Goal: Use online tool/utility: Utilize a website feature to perform a specific function

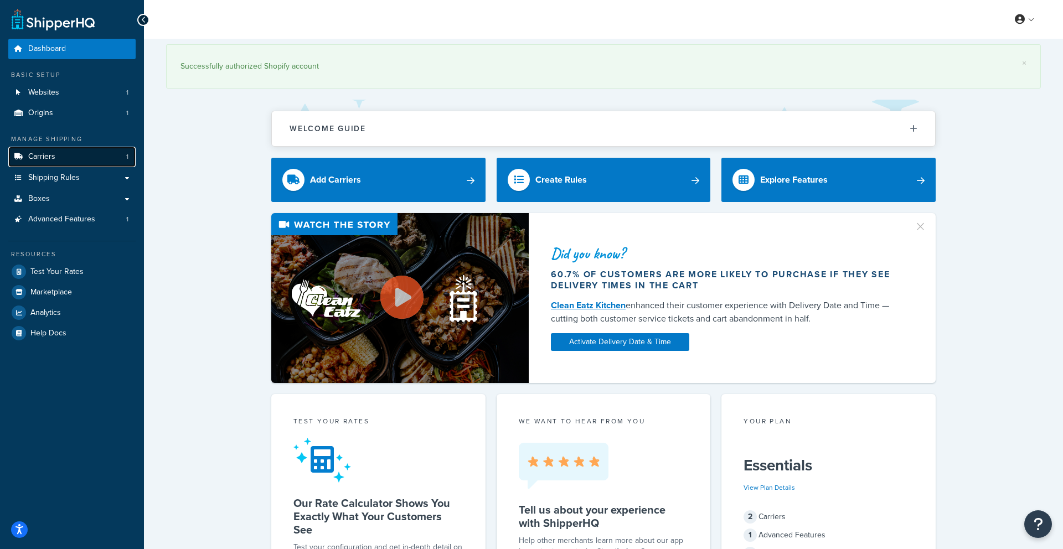
click at [51, 156] on span "Carriers" at bounding box center [41, 156] width 27 height 9
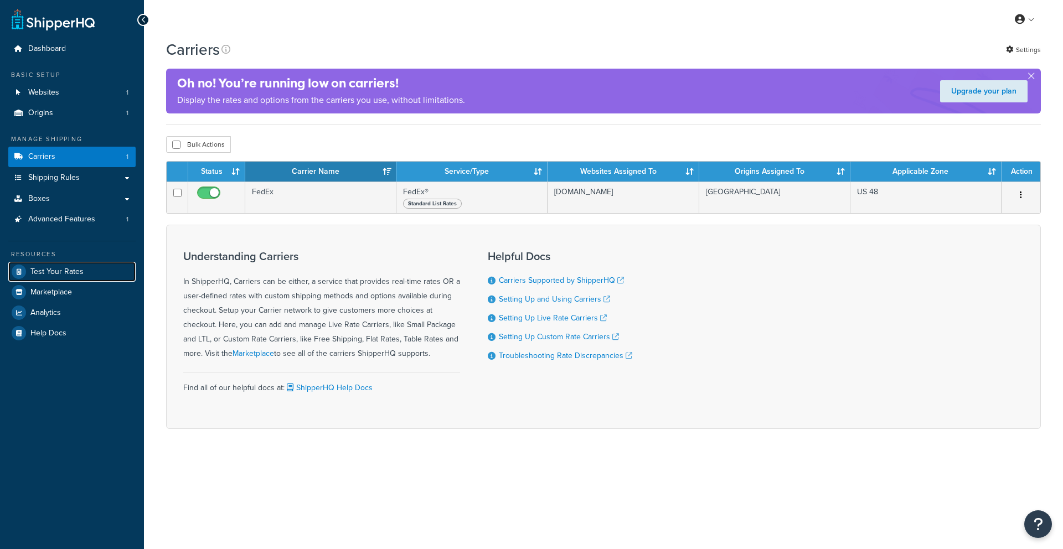
click at [69, 279] on link "Test Your Rates" at bounding box center [71, 272] width 127 height 20
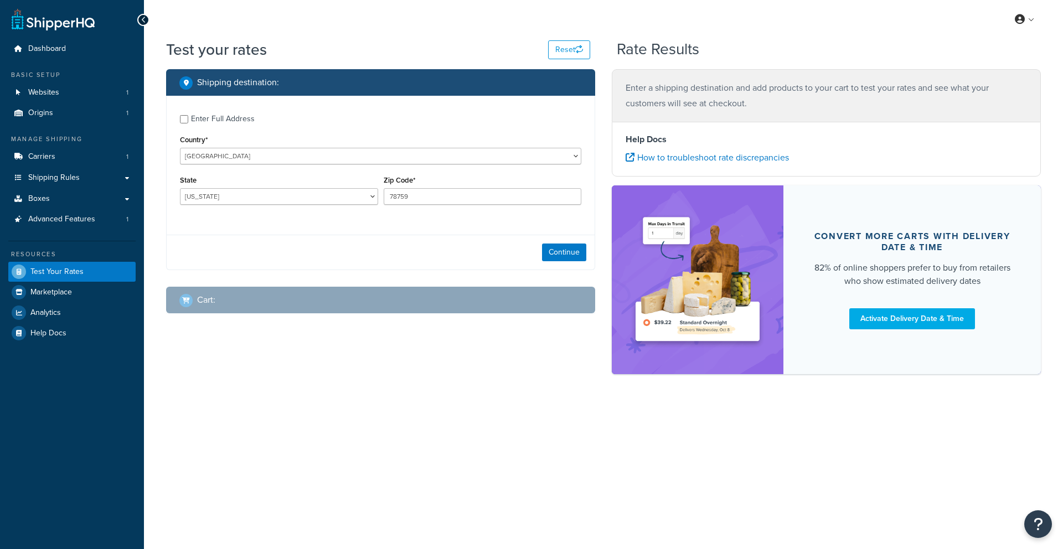
select select "TX"
click at [409, 198] on input "78759" at bounding box center [483, 196] width 198 height 17
click at [359, 199] on select "Alabama Alaska American Samoa Arizona Arkansas Armed Forces Americas Armed Forc…" at bounding box center [279, 196] width 198 height 17
click at [452, 199] on input "78759" at bounding box center [483, 196] width 198 height 17
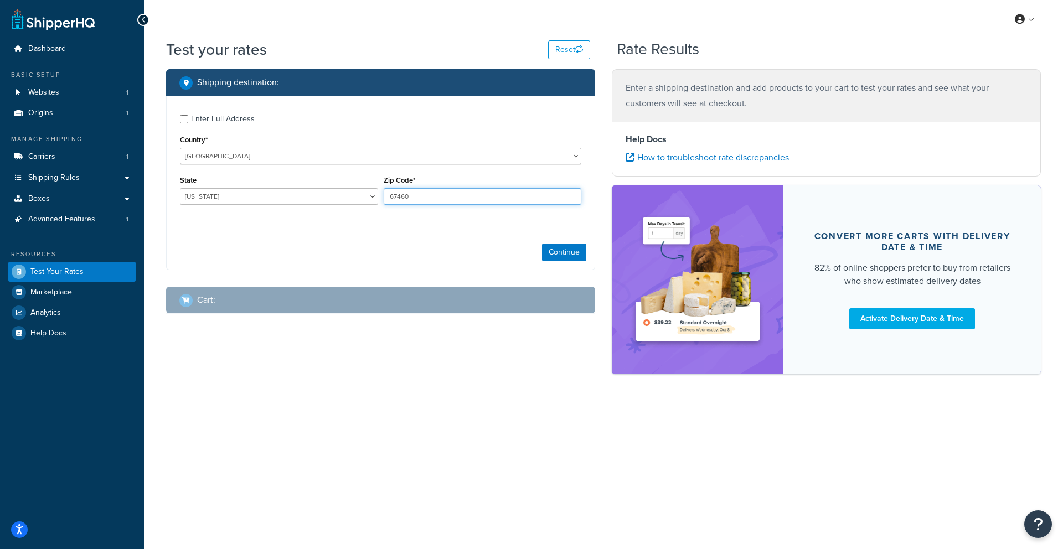
type input "67460"
click at [349, 199] on select "Alabama Alaska American Samoa Arizona Arkansas Armed Forces Americas Armed Forc…" at bounding box center [279, 196] width 198 height 17
select select "KS"
click at [180, 188] on select "Alabama Alaska American Samoa Arizona Arkansas Armed Forces Americas Armed Forc…" at bounding box center [279, 196] width 198 height 17
click at [215, 121] on div "Enter Full Address" at bounding box center [223, 119] width 64 height 16
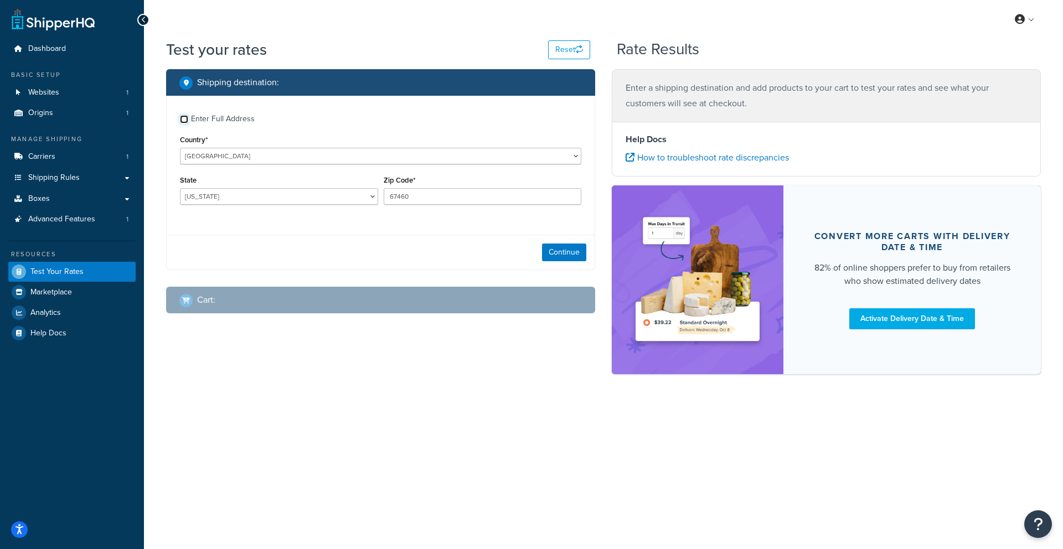
click at [188, 121] on input "Enter Full Address" at bounding box center [184, 119] width 8 height 8
checkbox input "true"
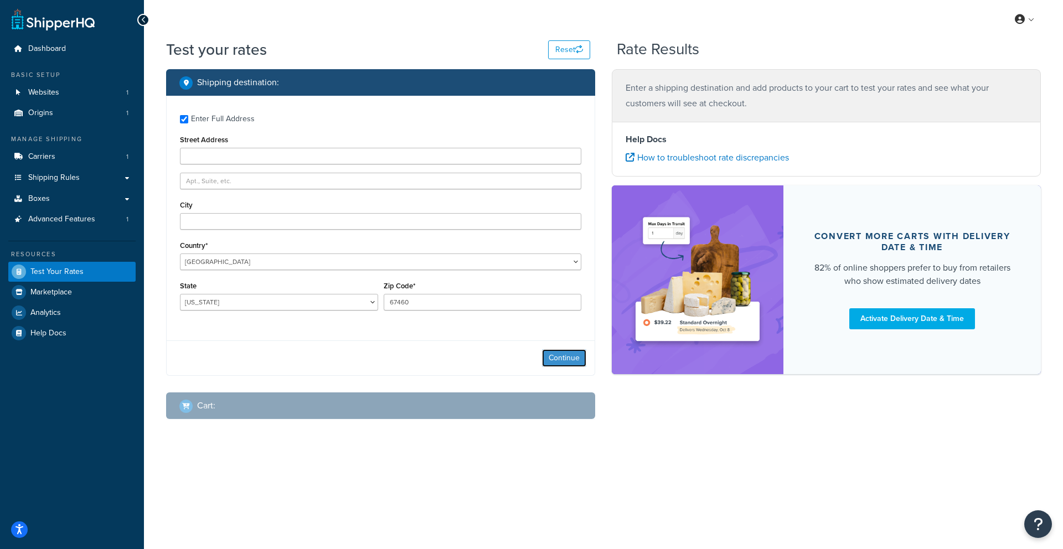
click at [561, 357] on button "Continue" at bounding box center [564, 358] width 44 height 18
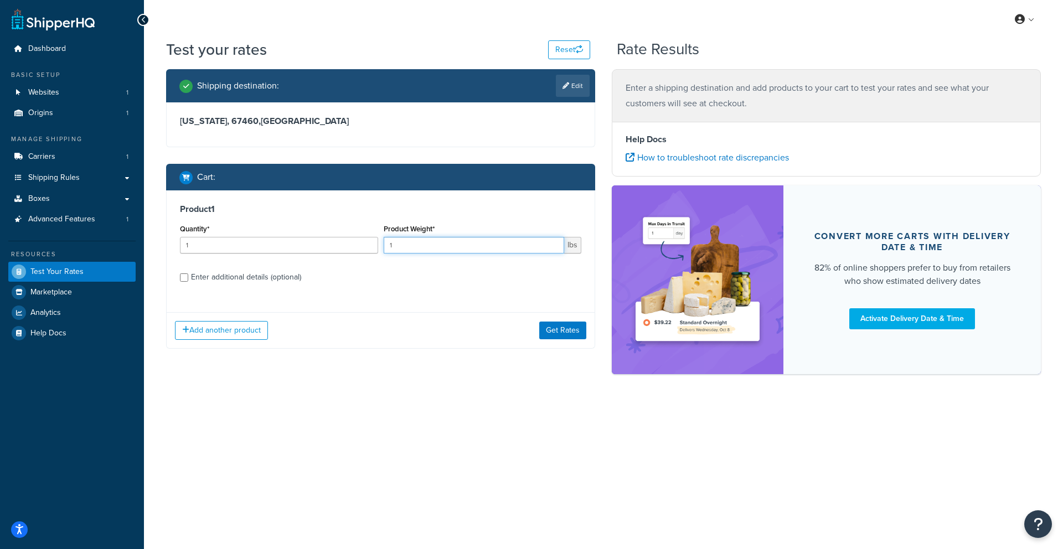
click at [421, 244] on input "1" at bounding box center [474, 245] width 181 height 17
type input "30"
click at [244, 279] on div "Enter additional details (optional)" at bounding box center [246, 278] width 110 height 16
click at [188, 279] on input "Enter additional details (optional)" at bounding box center [184, 278] width 8 height 8
checkbox input "true"
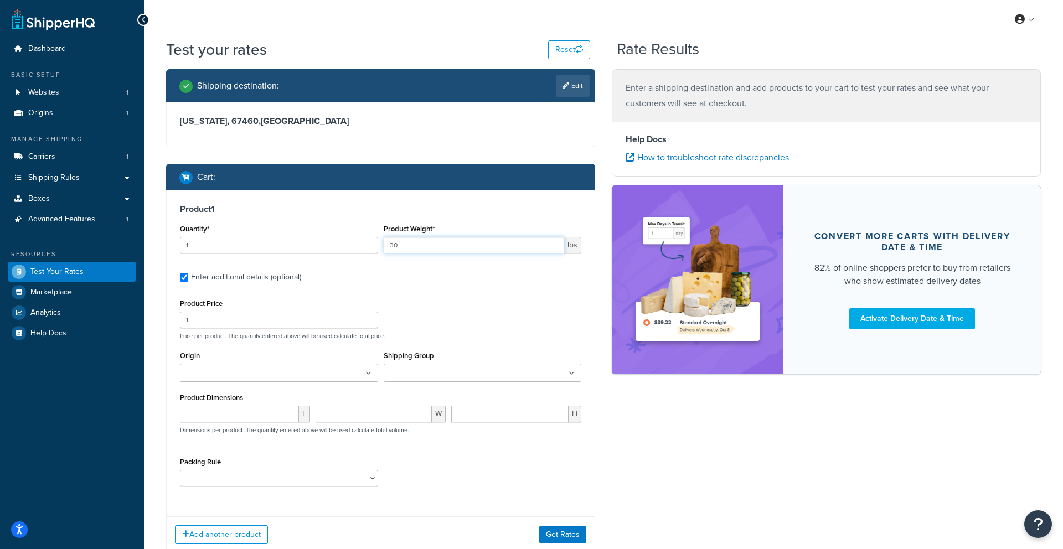
click at [416, 244] on input "30" at bounding box center [474, 245] width 181 height 17
type input "35"
click at [190, 411] on input "number" at bounding box center [239, 414] width 119 height 17
type input "1"
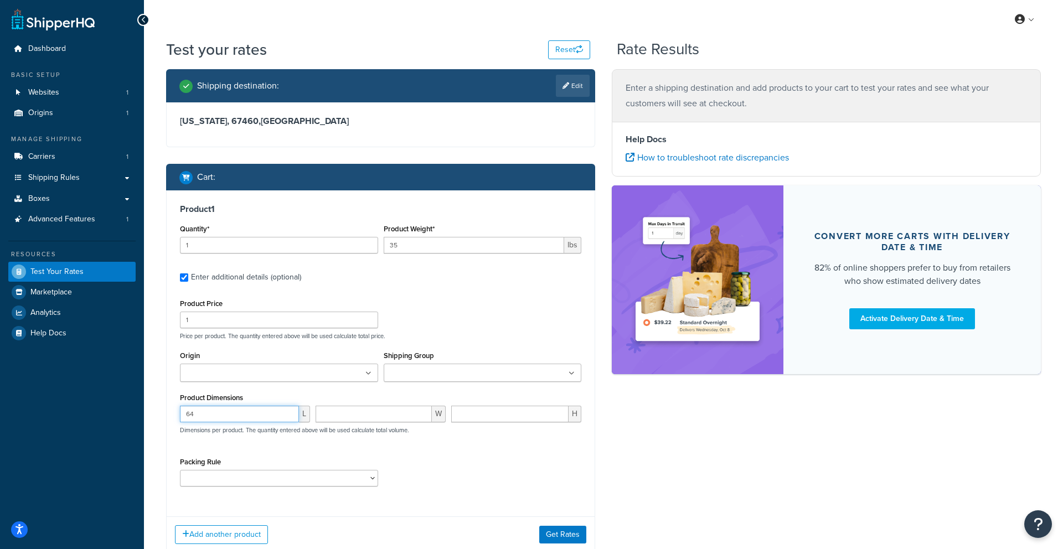
type input "64"
click at [382, 415] on input "number" at bounding box center [374, 414] width 116 height 17
type input "12"
click at [477, 408] on input "number" at bounding box center [509, 414] width 117 height 17
type input "12"
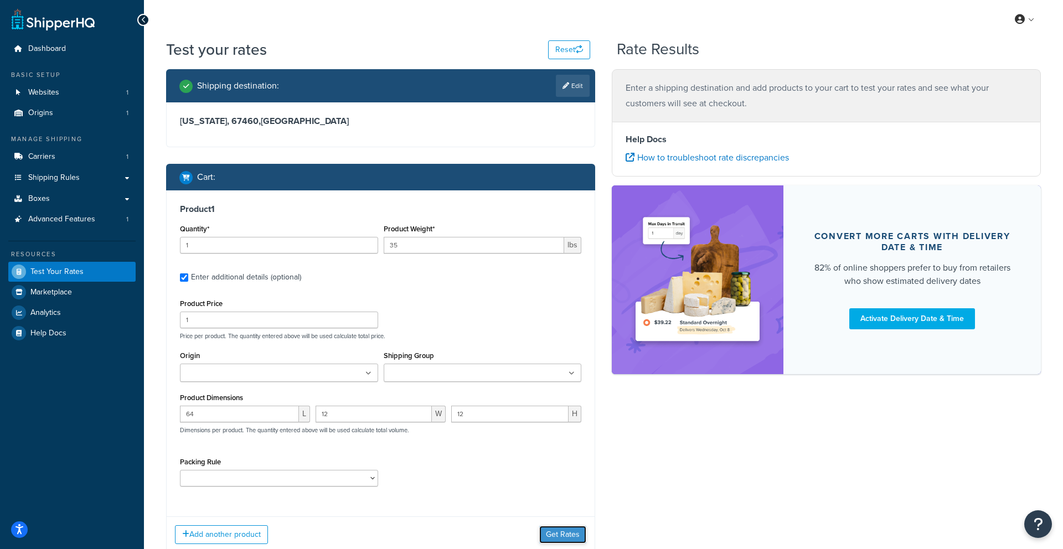
click at [549, 532] on button "Get Rates" at bounding box center [562, 535] width 47 height 18
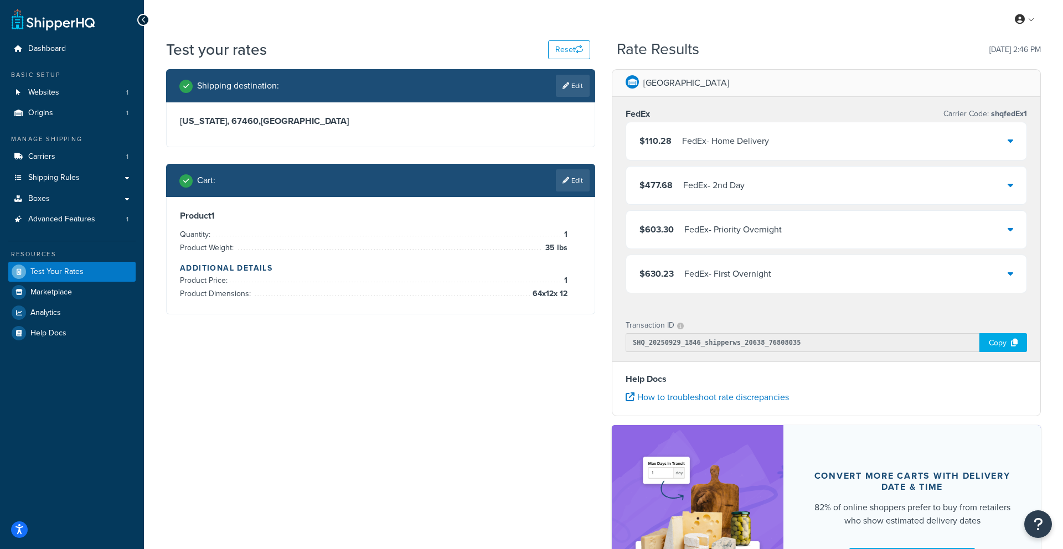
drag, startPoint x: 999, startPoint y: 137, endPoint x: 1008, endPoint y: 132, distance: 10.0
click at [1001, 136] on div "$110.28 FedEx - Home Delivery" at bounding box center [826, 141] width 400 height 38
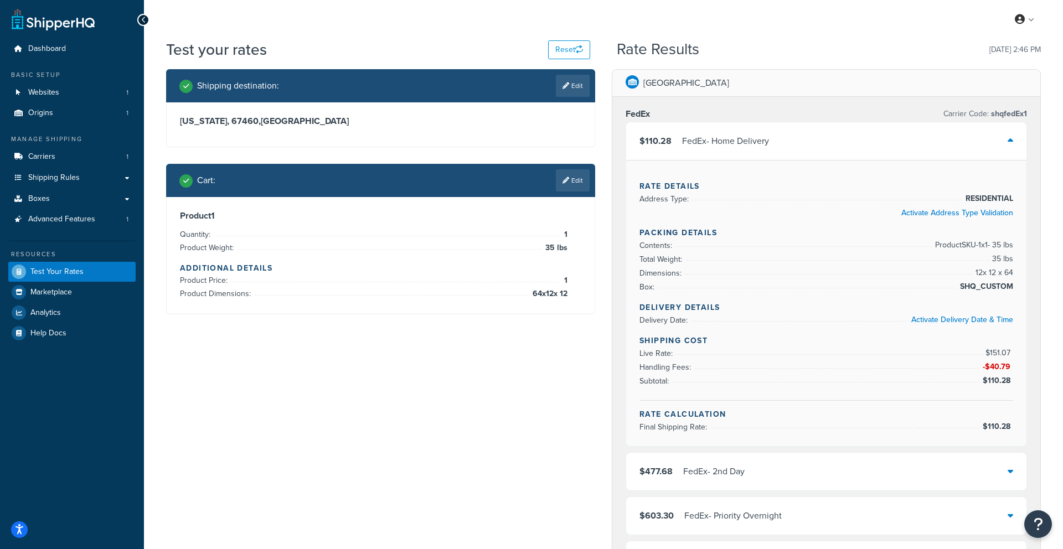
click at [1010, 141] on icon at bounding box center [1011, 140] width 6 height 9
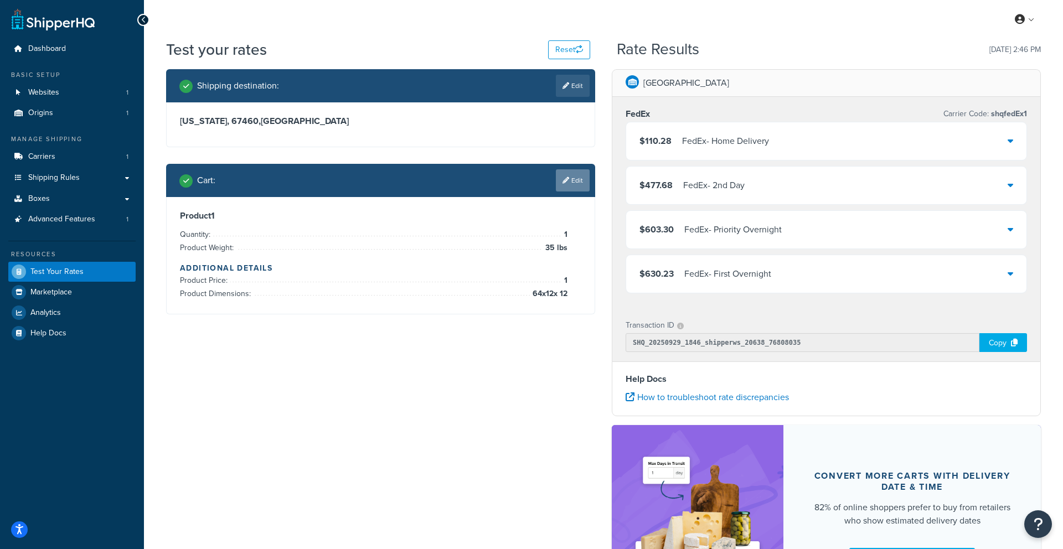
click at [584, 186] on link "Edit" at bounding box center [573, 180] width 34 height 22
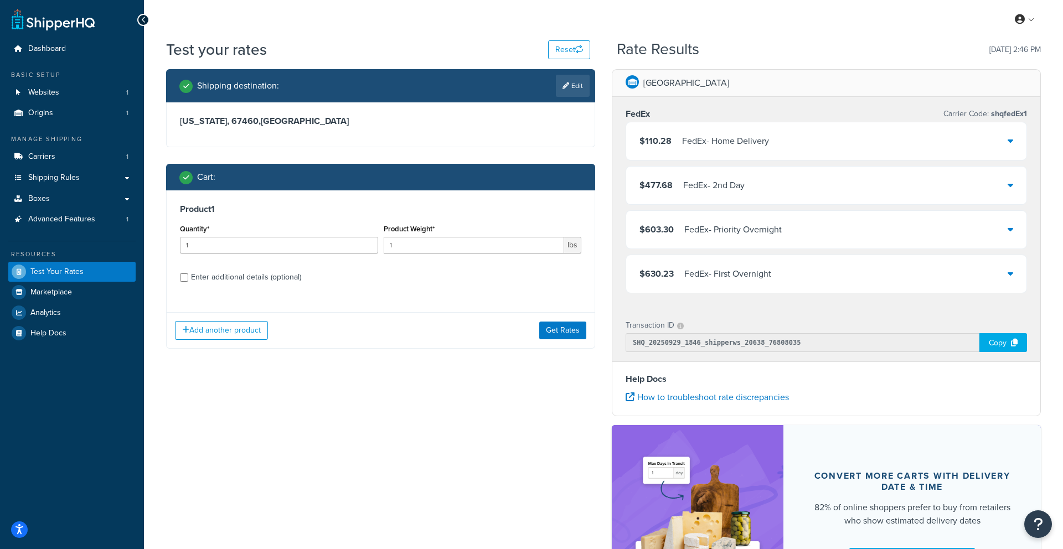
scroll to position [46, 0]
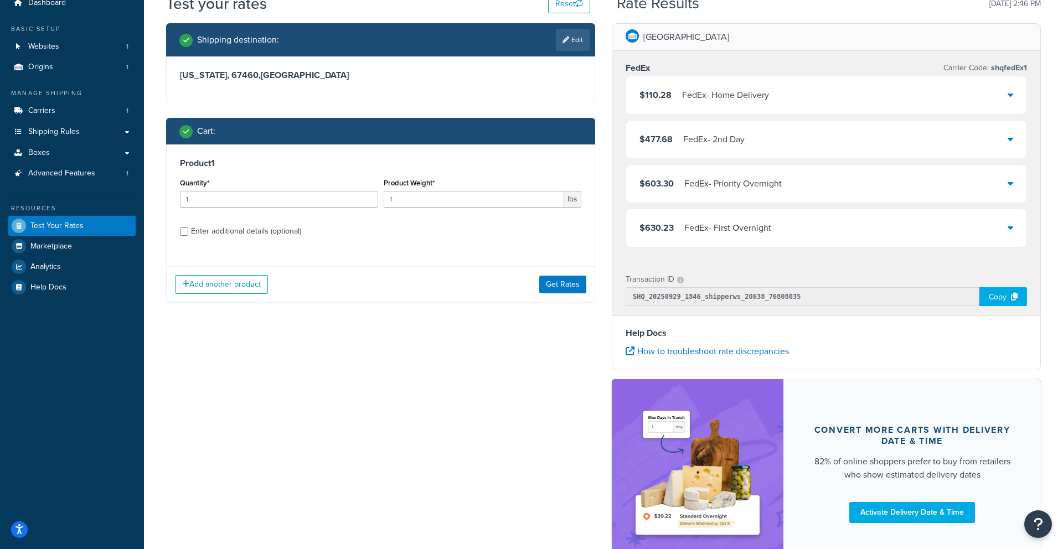
click at [241, 72] on h3 "Kansas, 67460 , United States" at bounding box center [380, 75] width 401 height 11
click at [564, 41] on icon at bounding box center [566, 40] width 7 height 7
select select "KS"
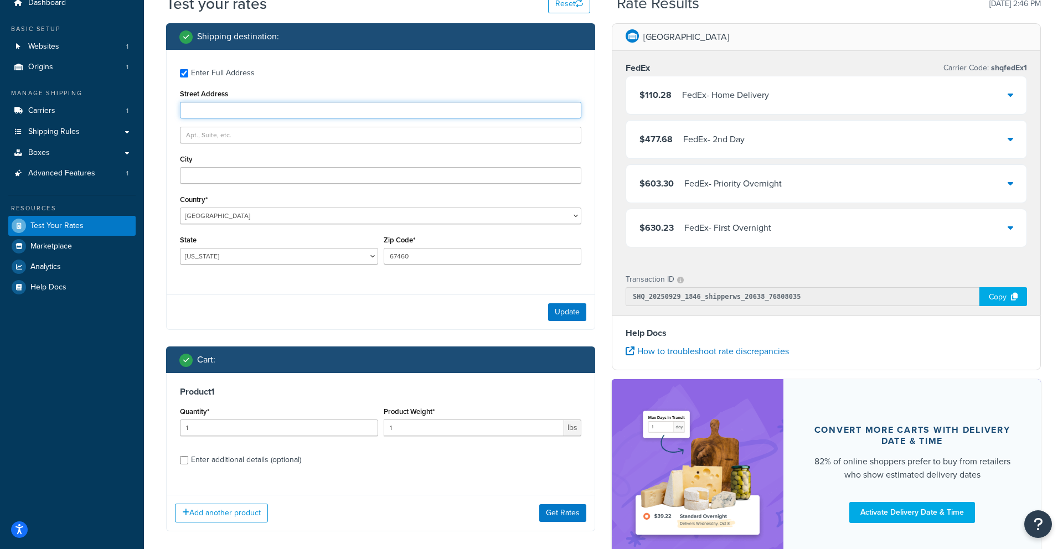
click at [221, 111] on input "Street Address" at bounding box center [380, 110] width 401 height 17
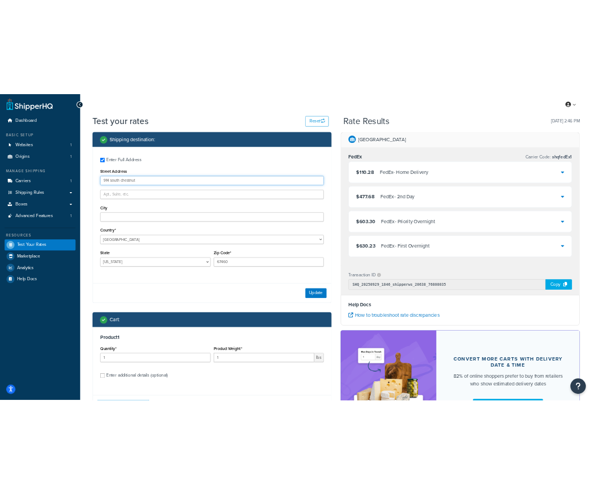
scroll to position [0, 0]
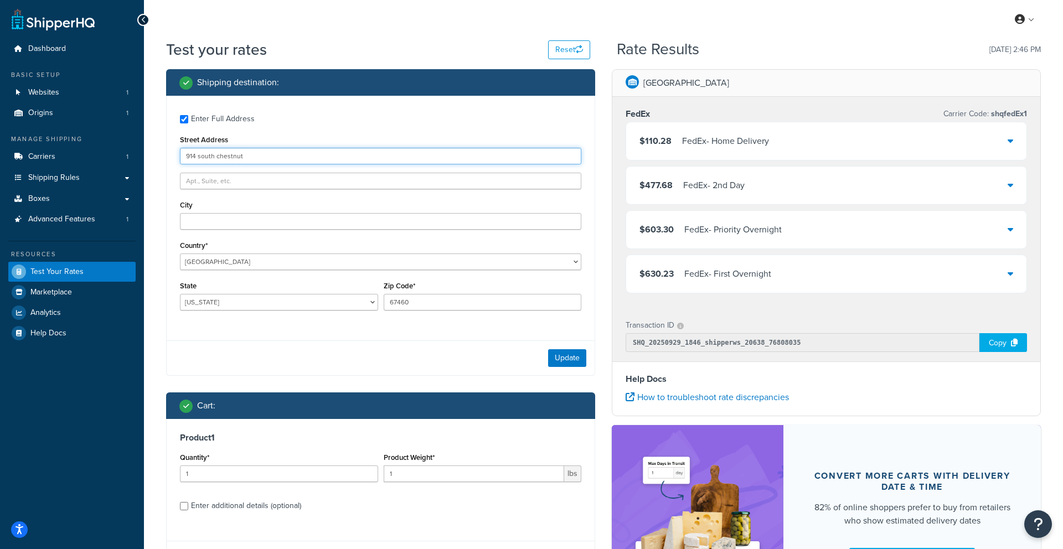
type input "914 south chestnut"
click at [228, 212] on div "City" at bounding box center [380, 214] width 401 height 32
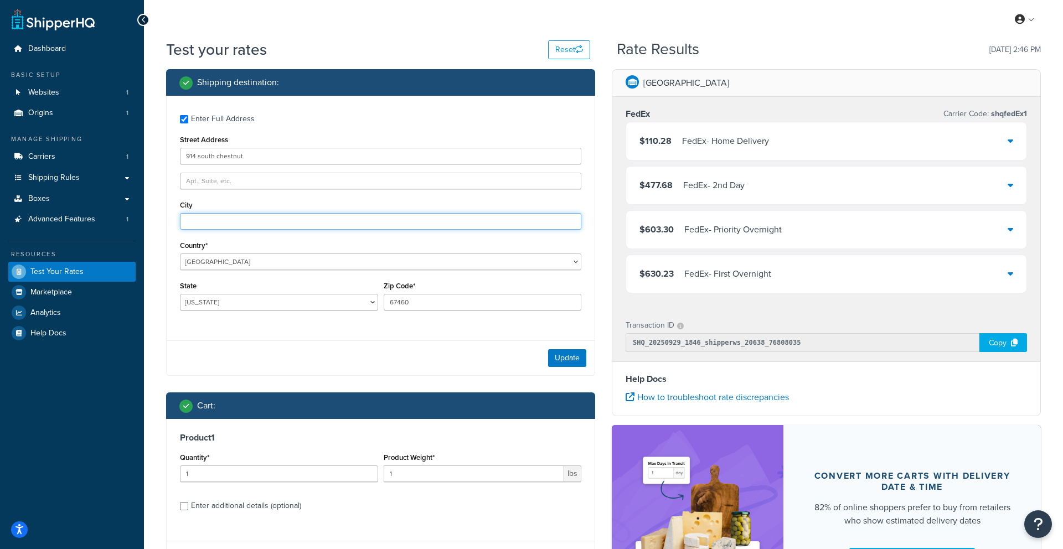
click at [228, 221] on input "City" at bounding box center [380, 221] width 401 height 17
type input "k"
type input "mcpherson"
click at [383, 345] on div "Update" at bounding box center [381, 358] width 428 height 35
click at [568, 364] on button "Update" at bounding box center [567, 358] width 38 height 18
